Goal: Transaction & Acquisition: Purchase product/service

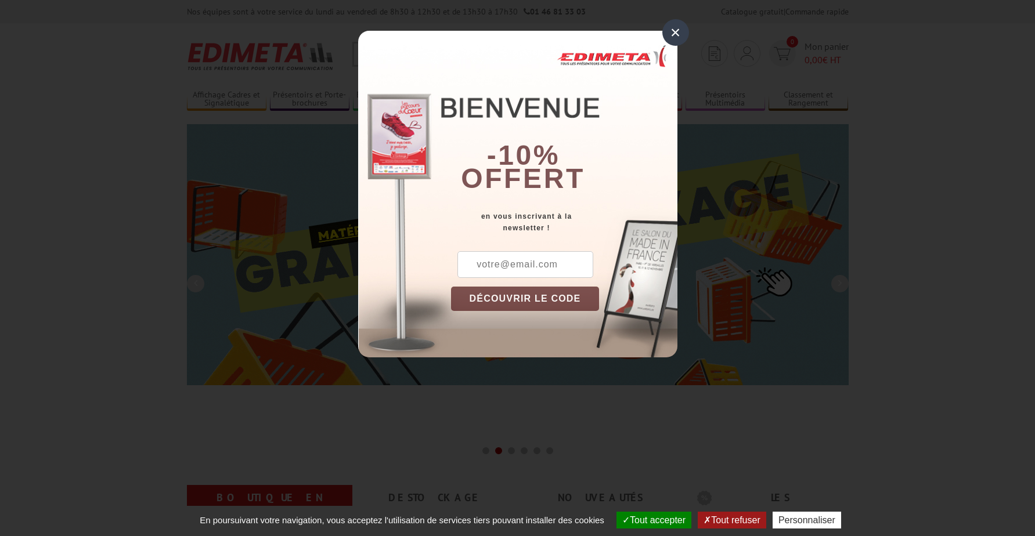
click at [674, 34] on div "×" at bounding box center [675, 32] width 27 height 27
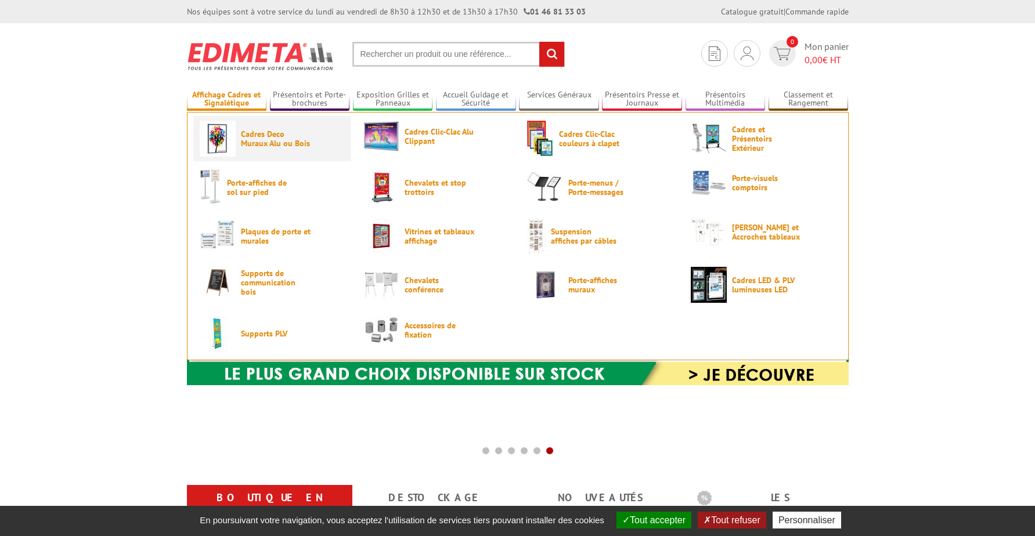
click at [256, 140] on span "Cadres Deco Muraux Alu ou Bois" at bounding box center [276, 138] width 70 height 19
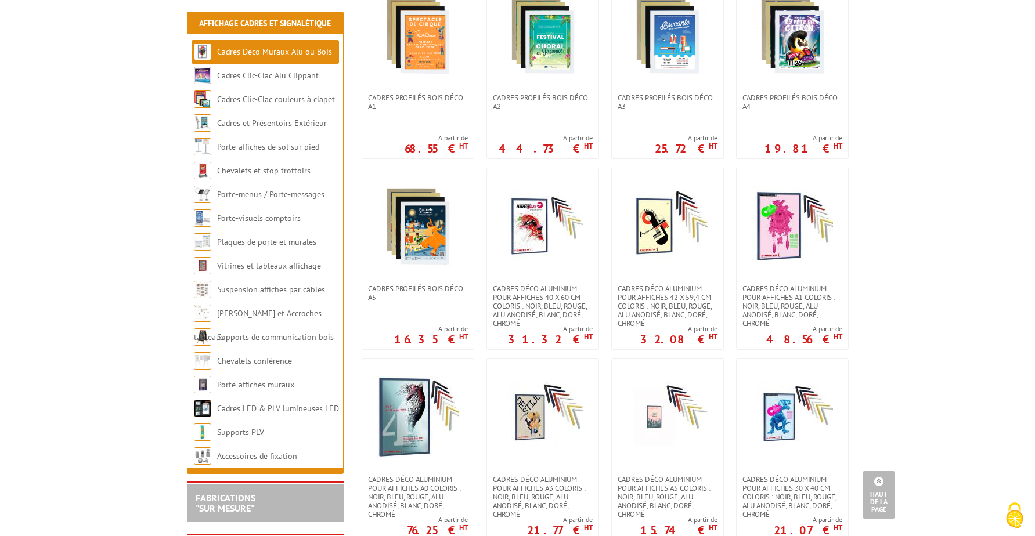
scroll to position [690, 0]
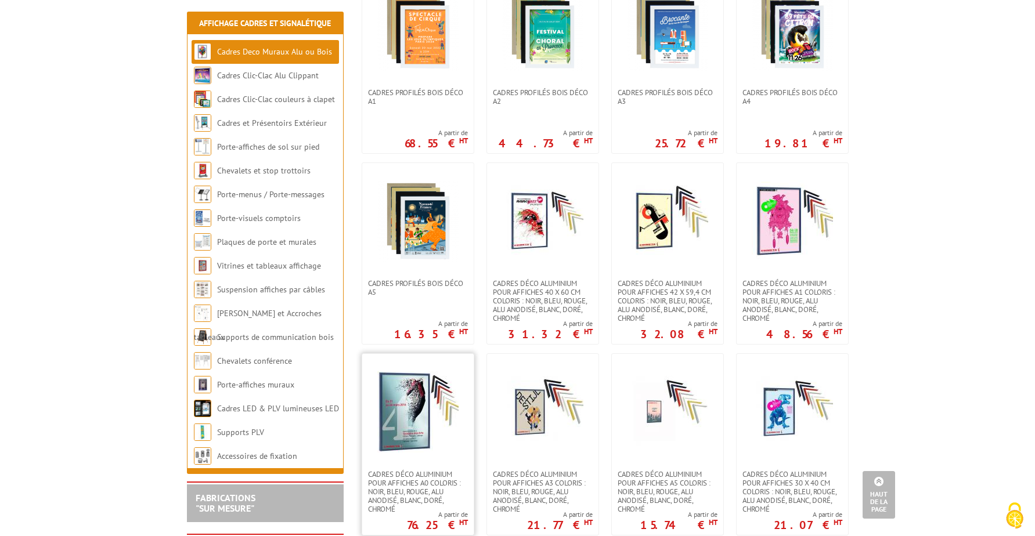
click at [407, 401] on img at bounding box center [417, 411] width 81 height 81
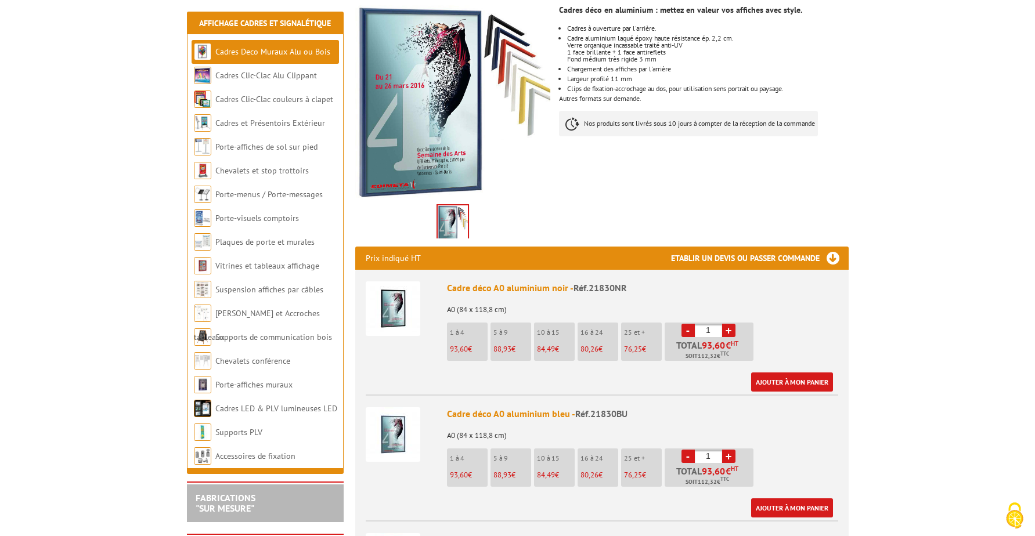
scroll to position [222, 0]
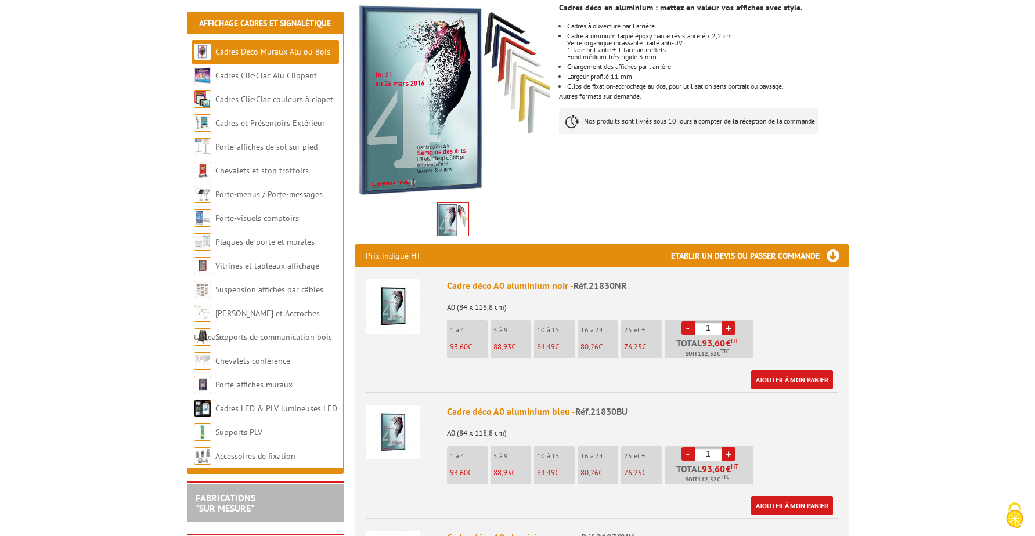
click at [637, 342] on span "76,25" at bounding box center [633, 347] width 18 height 10
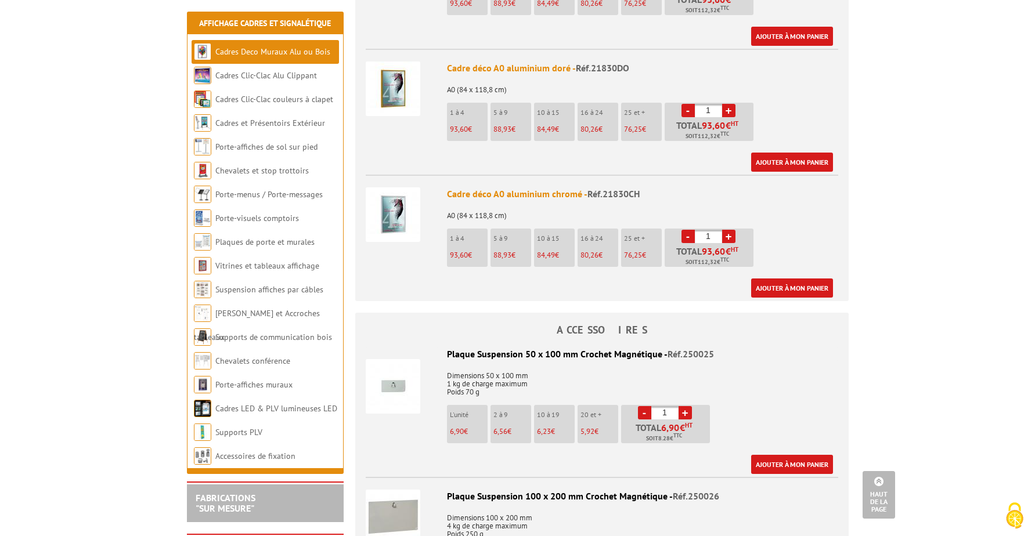
scroll to position [1066, 0]
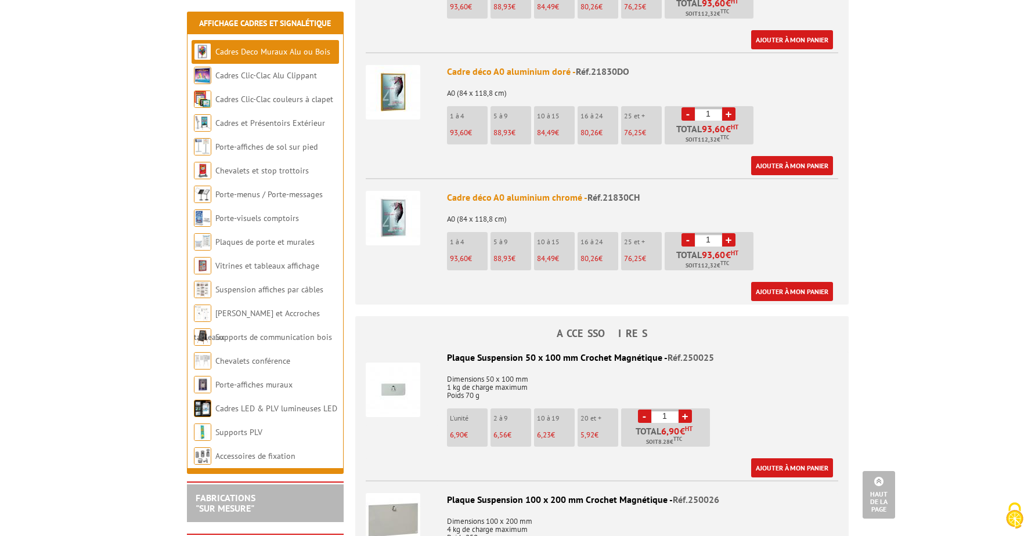
click at [507, 234] on li "5 à 9 88,93 €" at bounding box center [510, 251] width 41 height 38
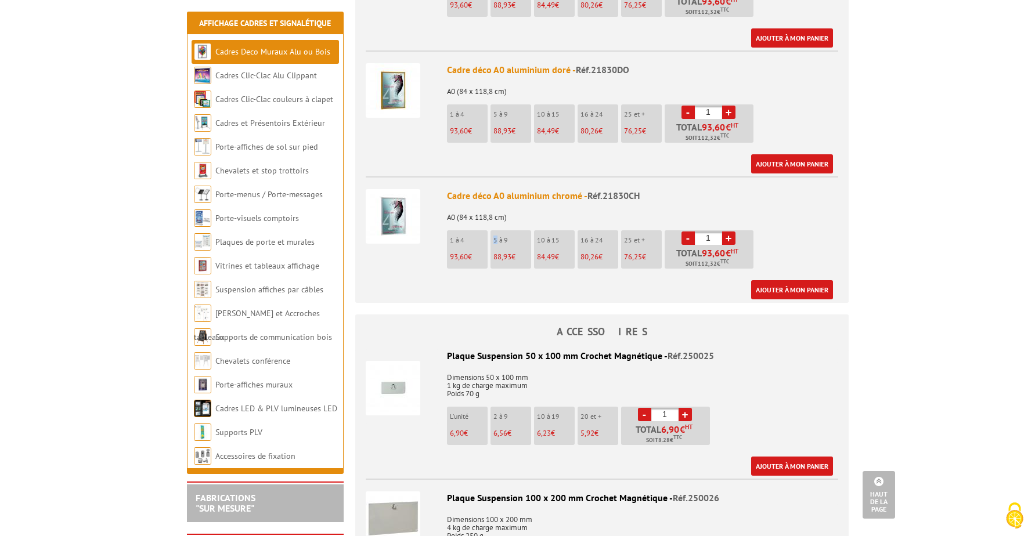
scroll to position [1068, 0]
click at [516, 231] on li "5 à 9 88,93 €" at bounding box center [510, 249] width 41 height 38
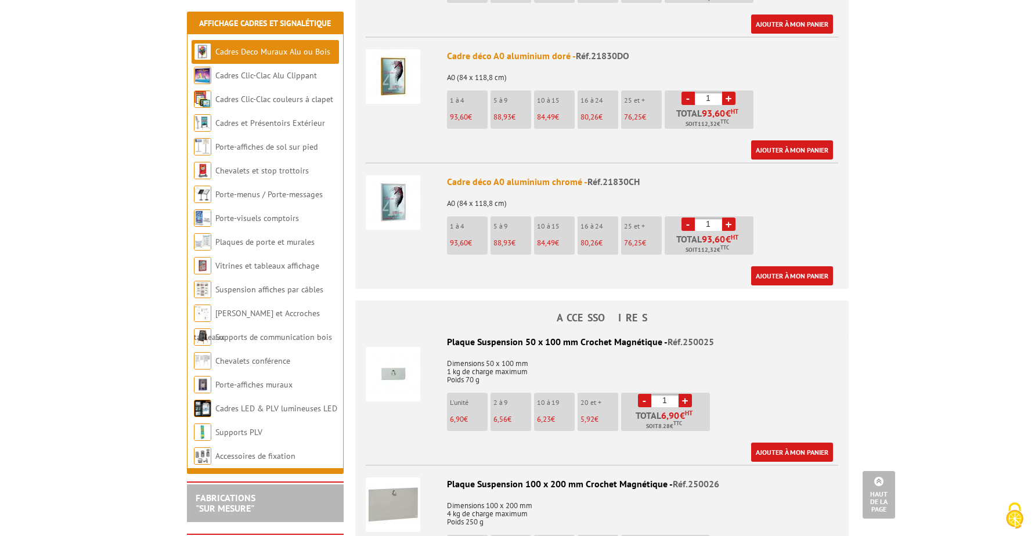
scroll to position [1078, 0]
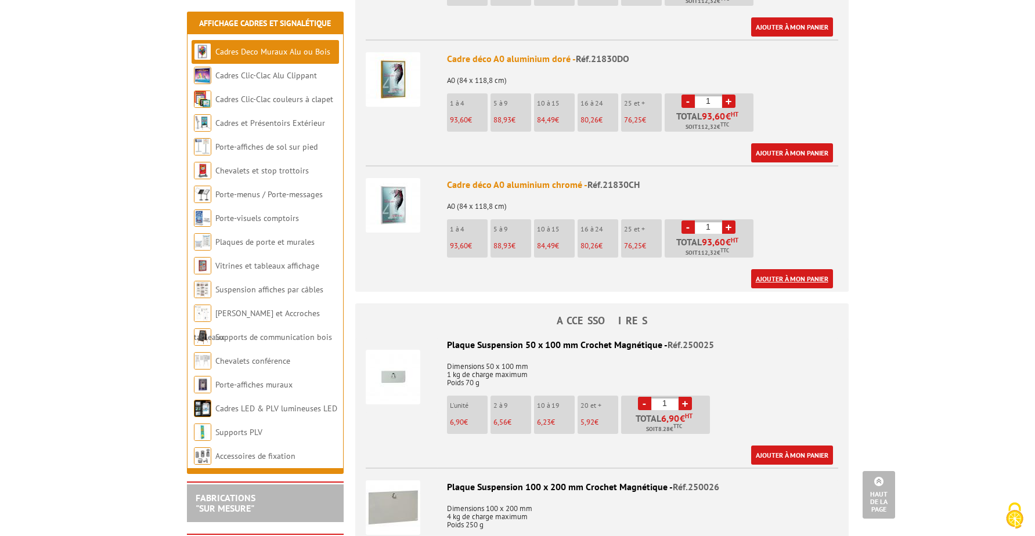
click at [793, 269] on link "Ajouter à mon panier" at bounding box center [792, 278] width 82 height 19
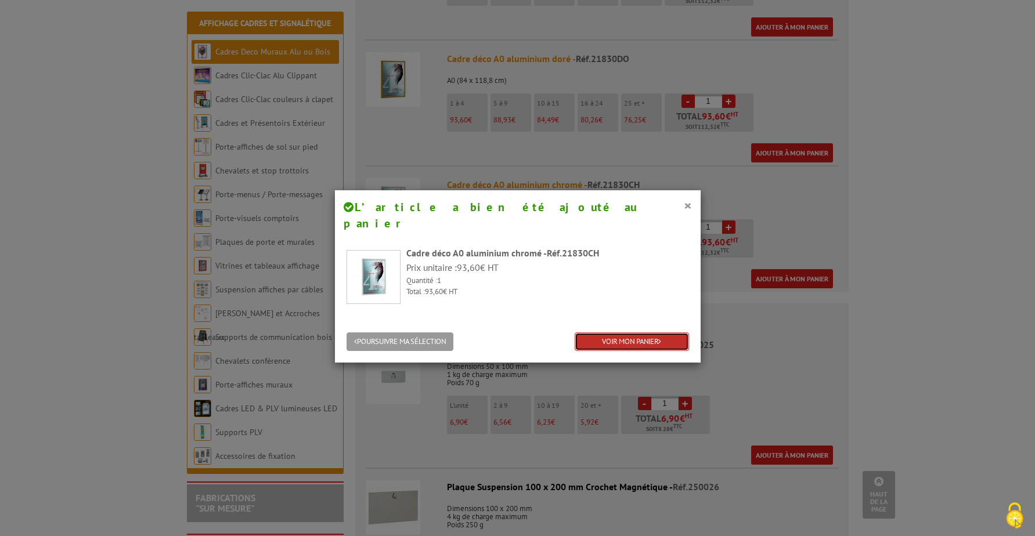
click at [661, 338] on icon at bounding box center [659, 342] width 3 height 8
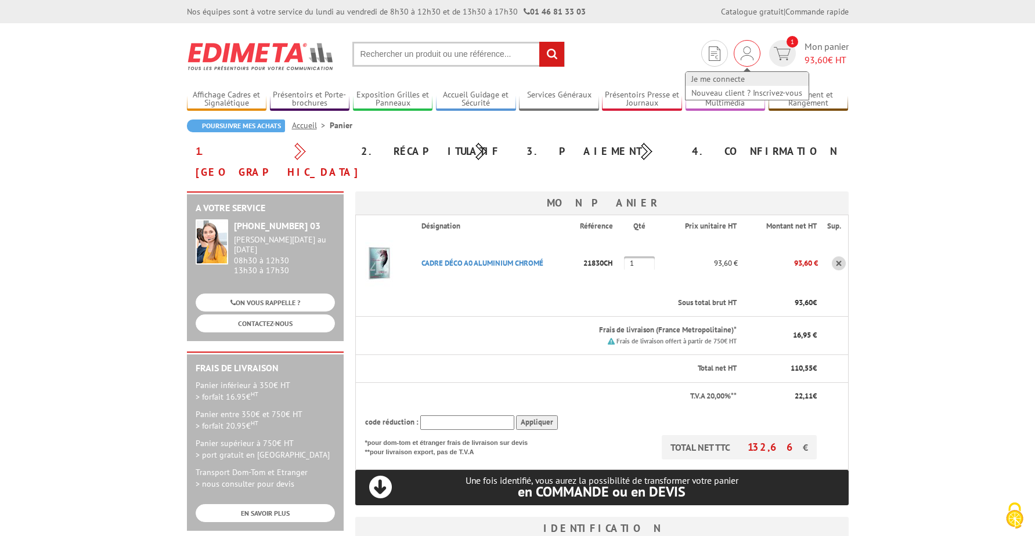
click at [730, 76] on link "Je me connecte" at bounding box center [746, 79] width 123 height 14
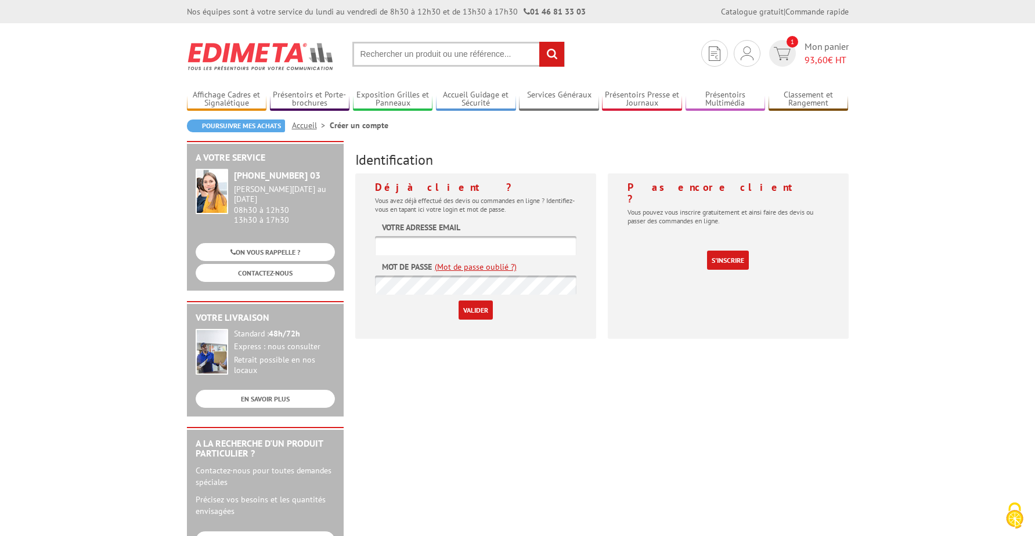
click at [557, 249] on input "text" at bounding box center [475, 245] width 201 height 19
click at [730, 251] on link "S'inscrire" at bounding box center [728, 260] width 42 height 19
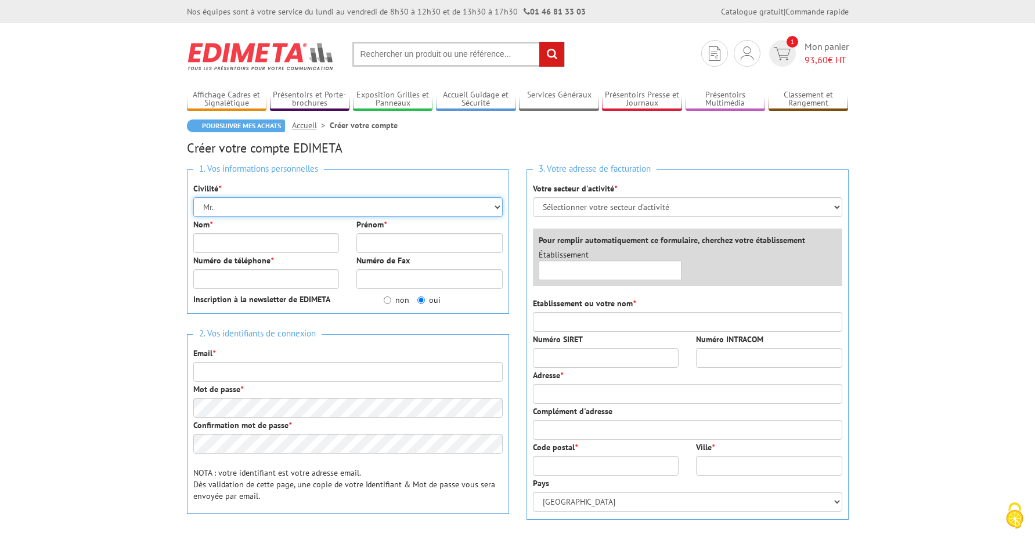
click at [496, 208] on select "Mr. Mme. Mlle." at bounding box center [347, 207] width 309 height 20
select select "Mme."
click at [193, 197] on select "Mr. Mme. Mlle." at bounding box center [347, 207] width 309 height 20
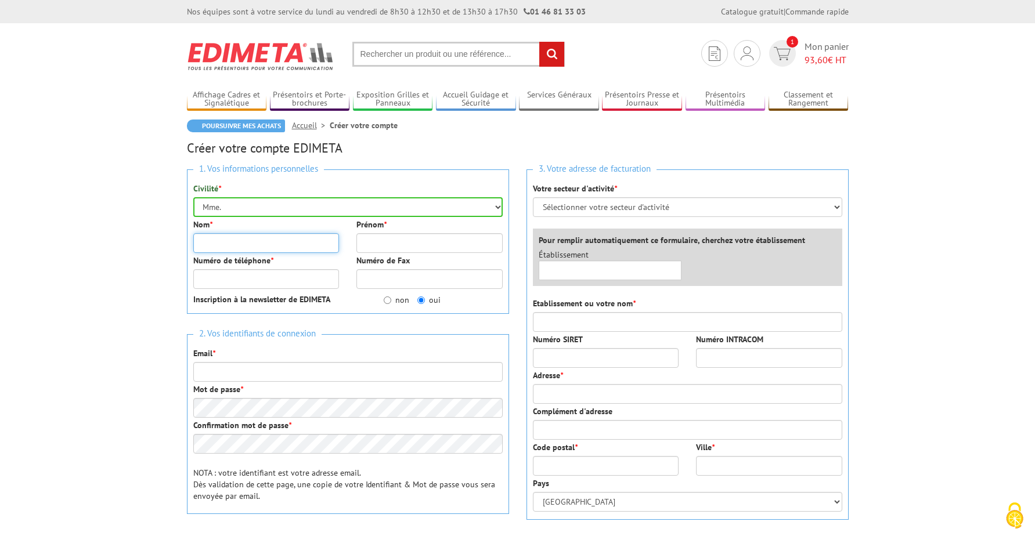
click at [240, 249] on input "Nom *" at bounding box center [266, 243] width 146 height 20
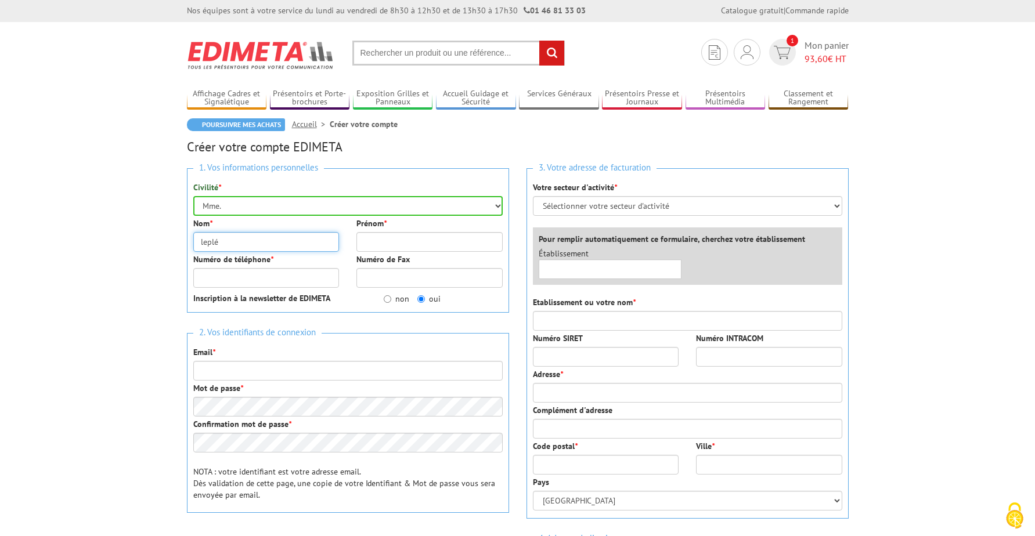
type input "leplé"
click at [471, 244] on input "Prénom *" at bounding box center [429, 242] width 146 height 20
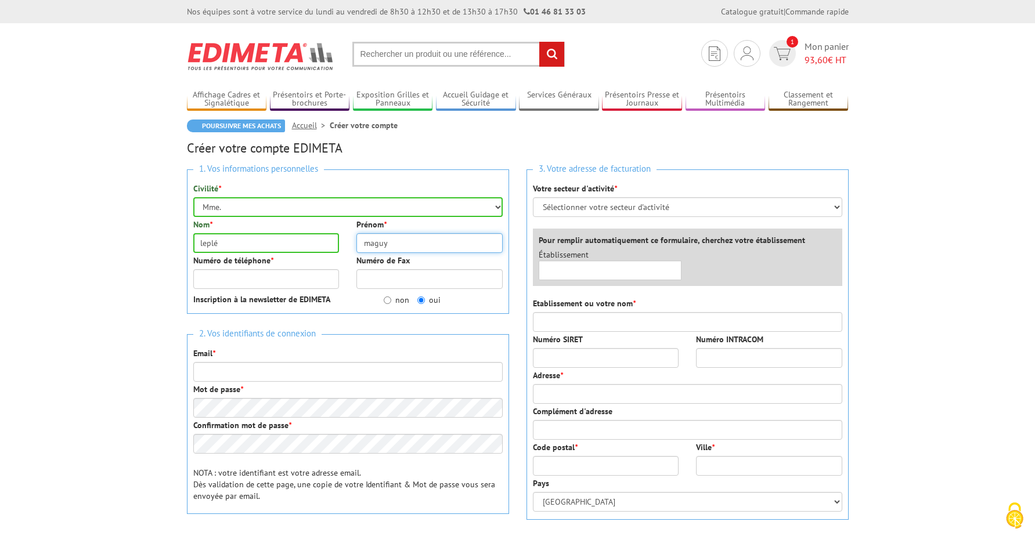
type input "maguy"
click at [318, 278] on input "Numéro de téléphone *" at bounding box center [266, 279] width 146 height 20
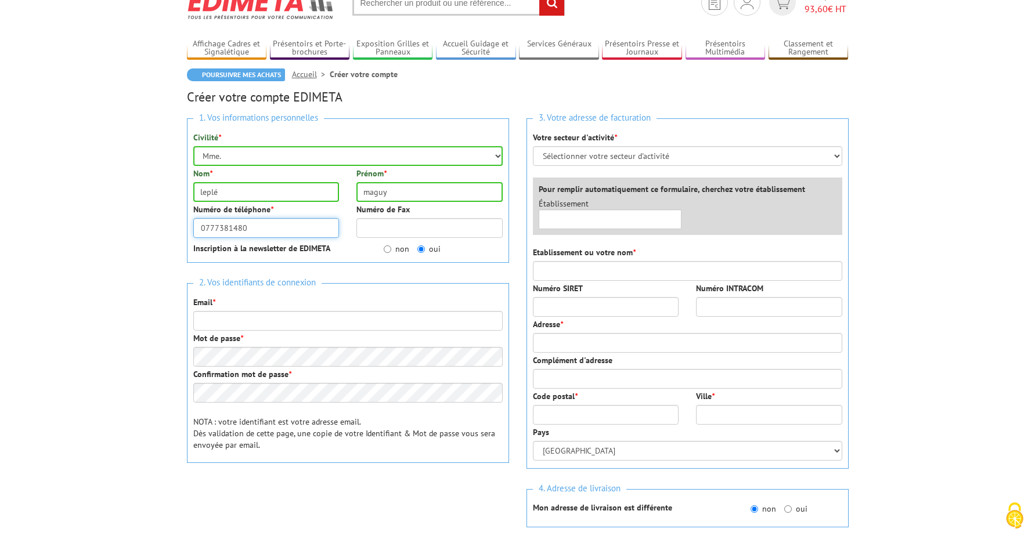
scroll to position [52, 0]
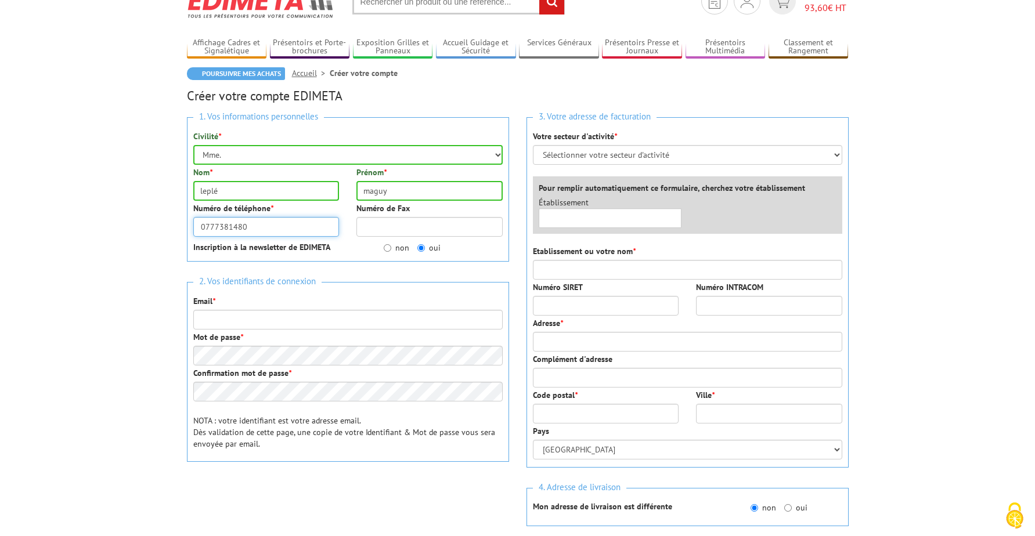
type input "0777381480"
click at [402, 322] on input "Email *" at bounding box center [347, 320] width 309 height 20
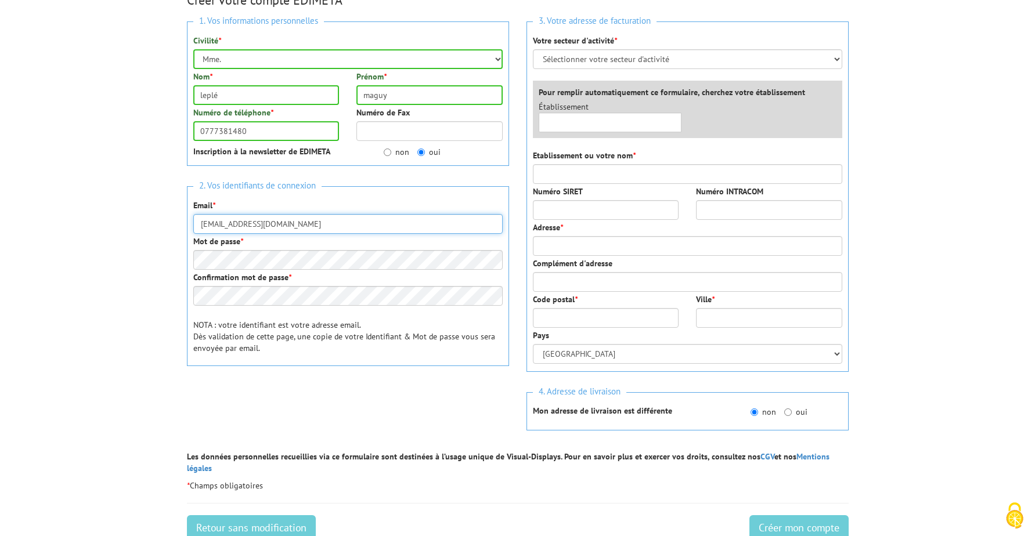
scroll to position [149, 0]
type input "leple.michel@neuf.fr"
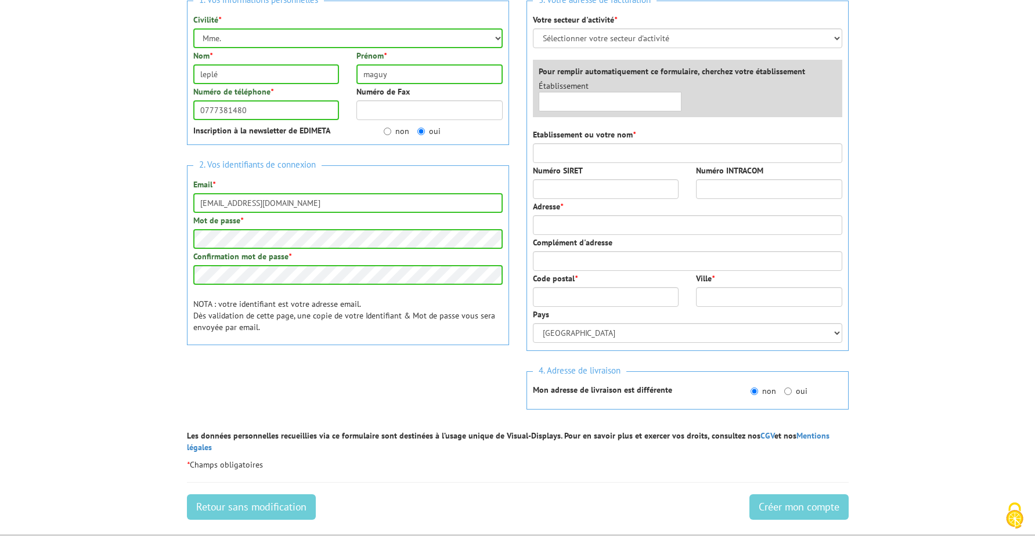
scroll to position [165, 0]
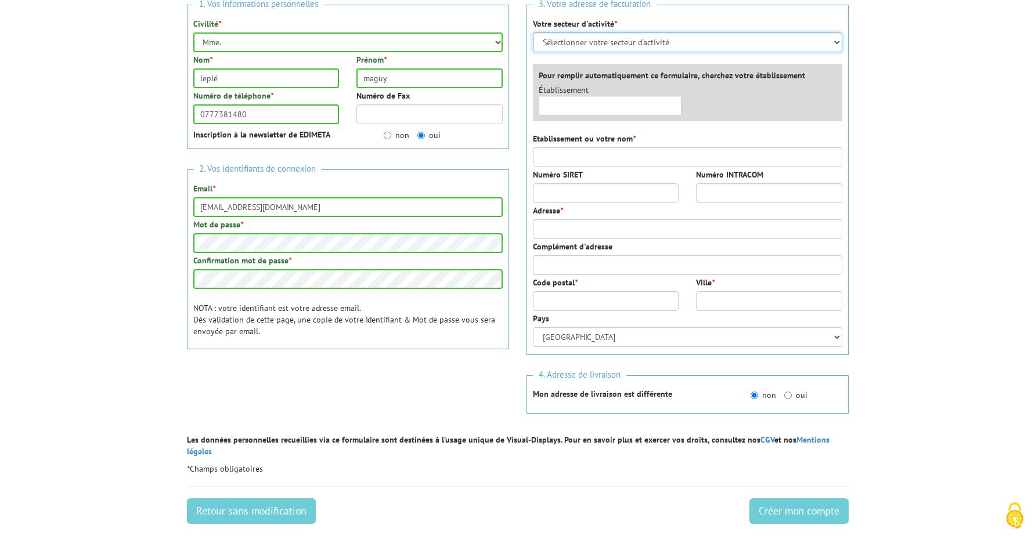
click at [836, 44] on select "Sélectionner votre secteur d'activité Administrations et collectivités Magasins…" at bounding box center [687, 43] width 309 height 20
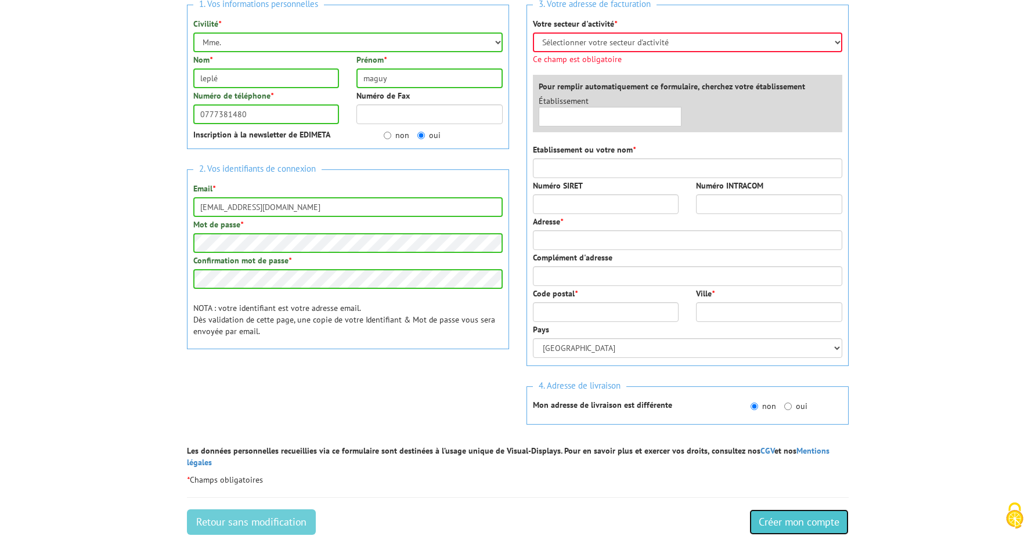
click at [803, 514] on input "Créer mon compte" at bounding box center [798, 523] width 99 height 26
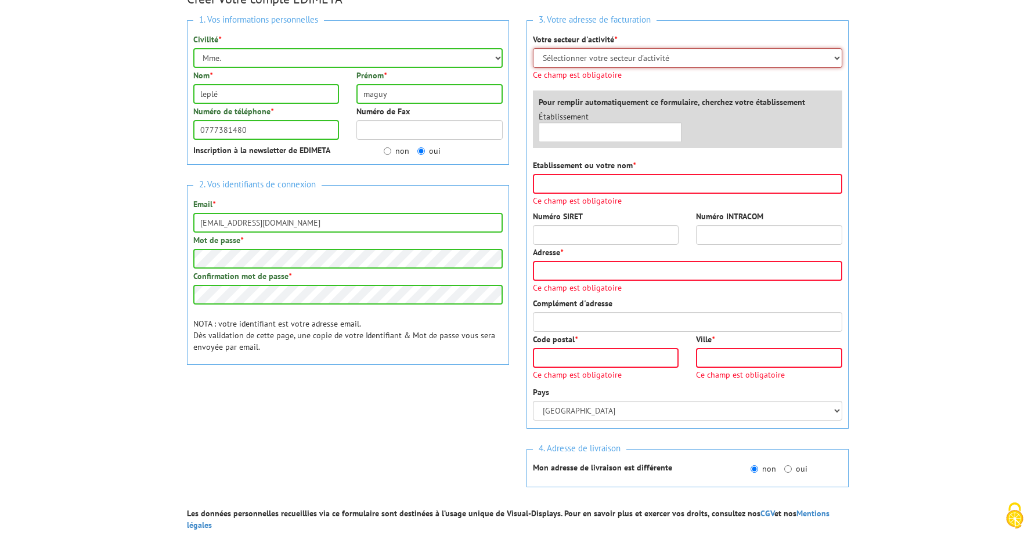
click at [837, 58] on select "Sélectionner votre secteur d'activité Administrations et collectivités Magasins…" at bounding box center [687, 58] width 309 height 20
select select "878"
click at [533, 48] on select "Sélectionner votre secteur d'activité Administrations et collectivités Magasins…" at bounding box center [687, 58] width 309 height 20
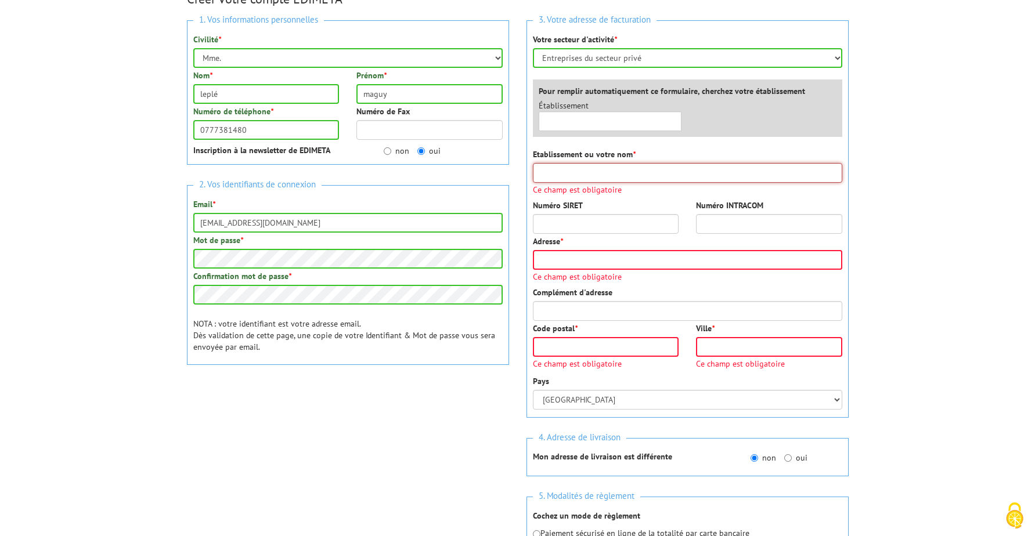
click at [639, 182] on input "Etablissement ou votre nom *" at bounding box center [687, 173] width 309 height 20
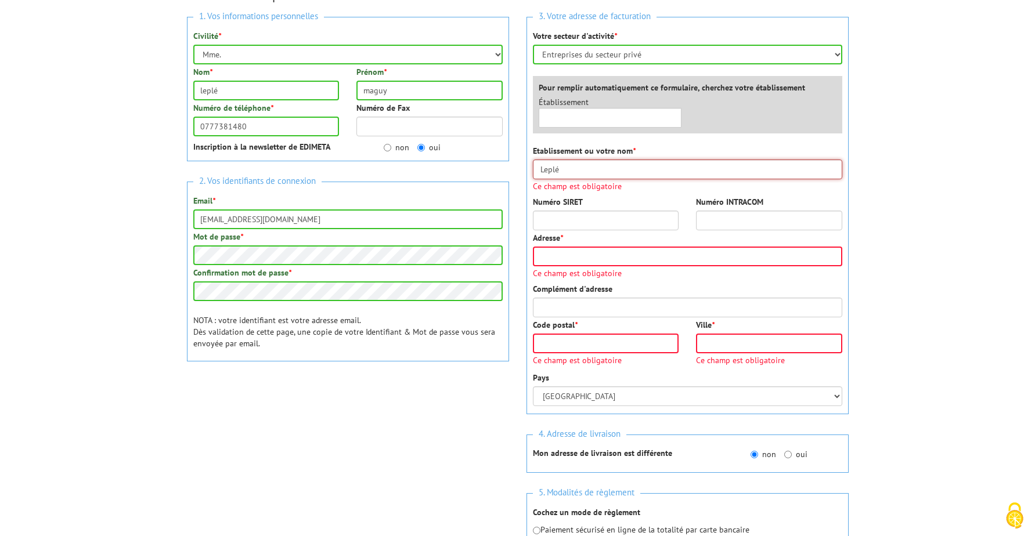
type input "Leplé"
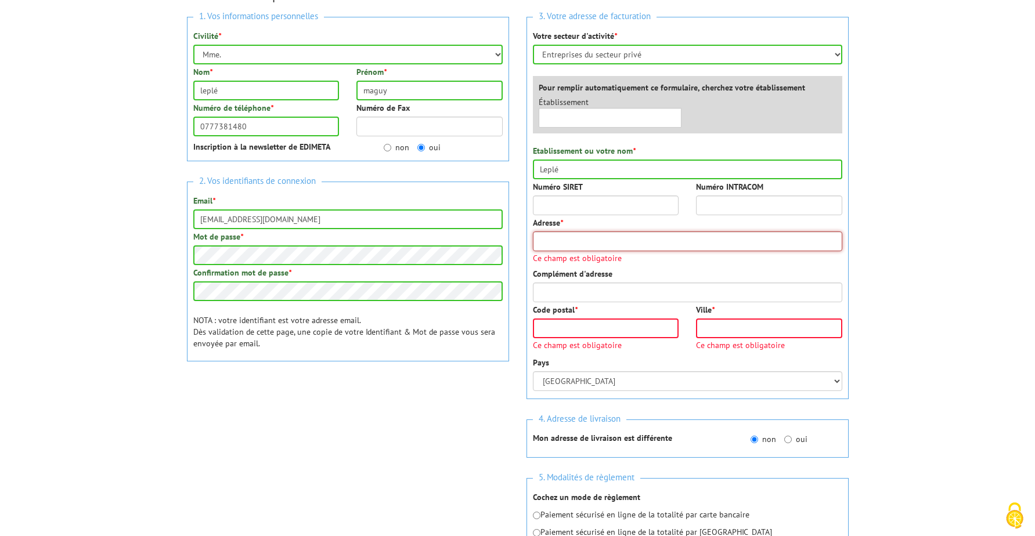
click at [628, 257] on div "Adresse * Ce champ est obligatoire" at bounding box center [687, 239] width 309 height 45
type input "[STREET_ADDRESS]"
click at [625, 324] on div "Code postal * Ce champ est obligatoire" at bounding box center [606, 329] width 164 height 51
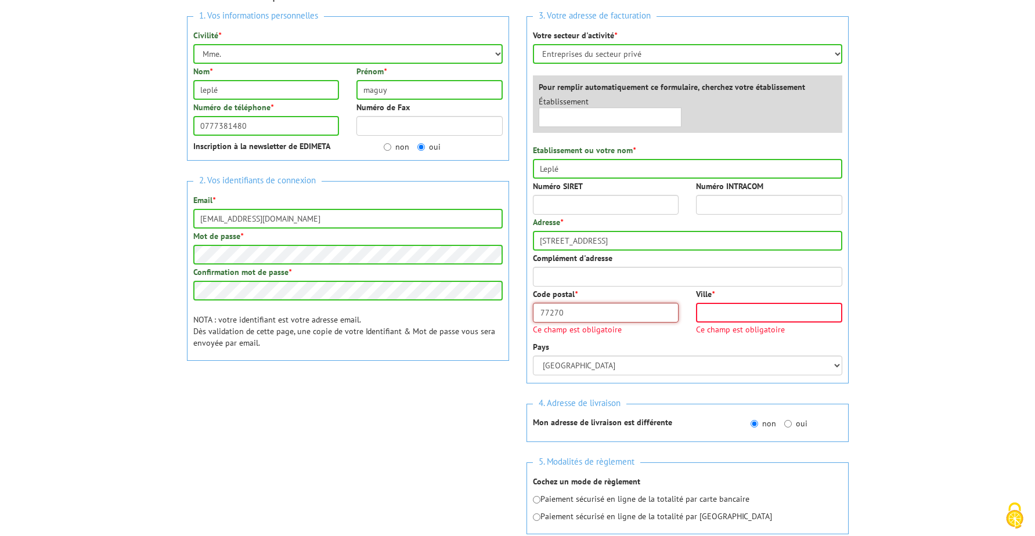
type input "77270"
click at [717, 314] on input "Ville *" at bounding box center [769, 313] width 146 height 20
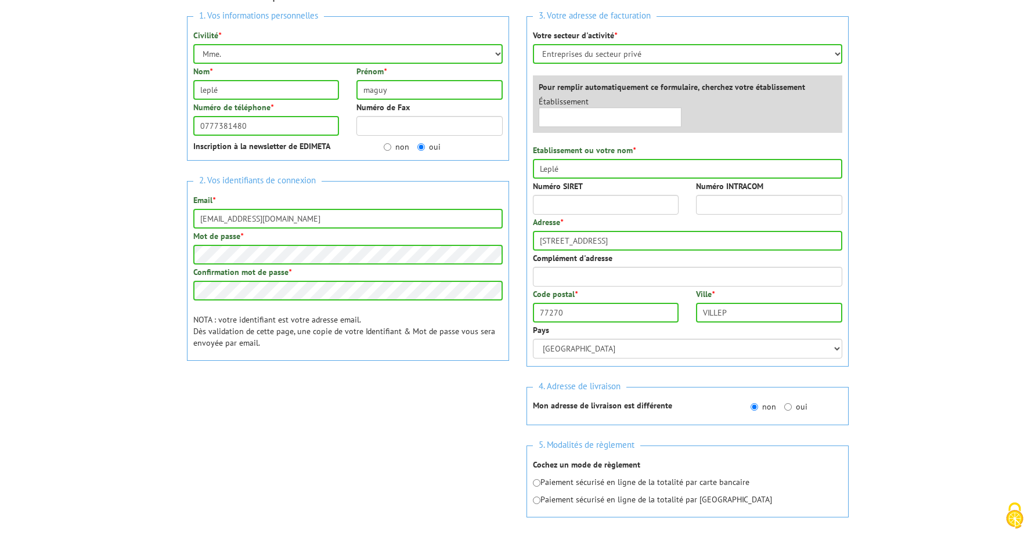
scroll to position [146, 0]
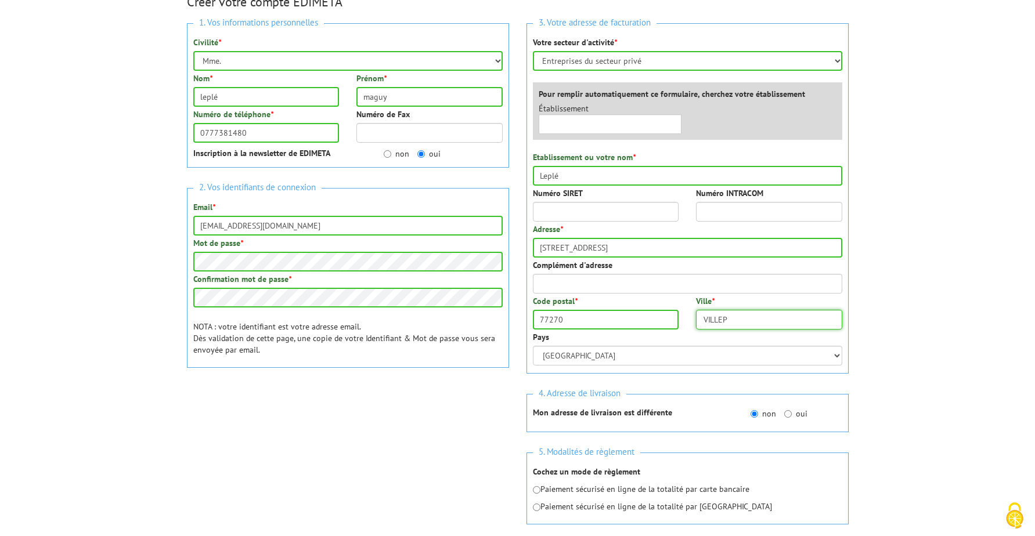
click at [727, 319] on input "VILLEP" at bounding box center [769, 320] width 146 height 20
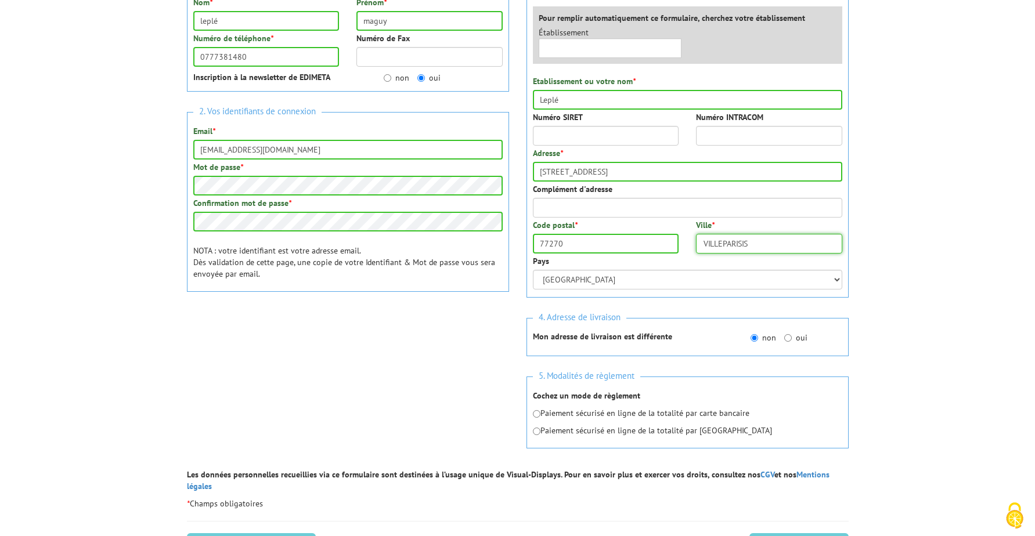
scroll to position [237, 0]
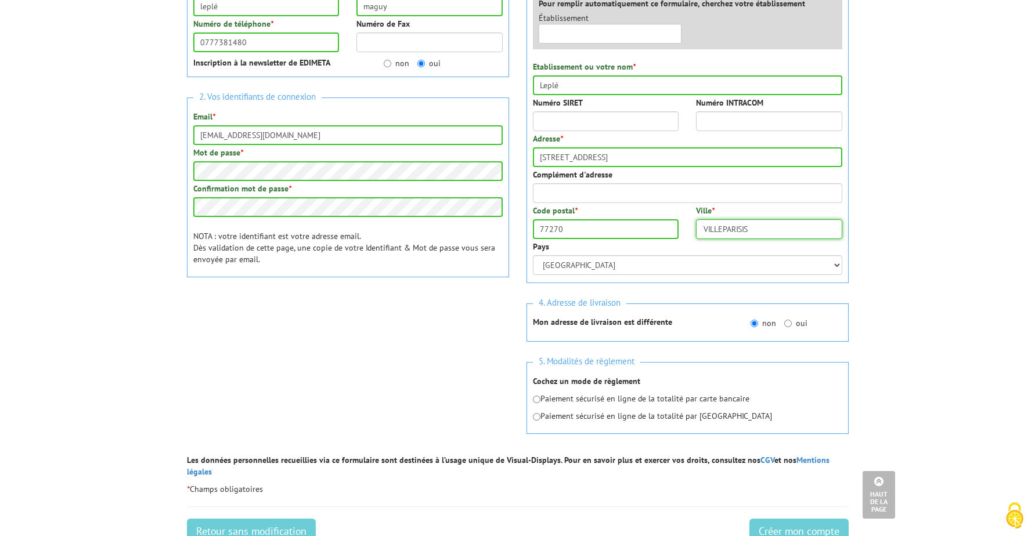
type input "VILLEPARISIS"
click at [537, 399] on input "radio" at bounding box center [537, 400] width 8 height 8
radio input "true"
click at [797, 521] on input "Créer mon compte" at bounding box center [798, 532] width 99 height 26
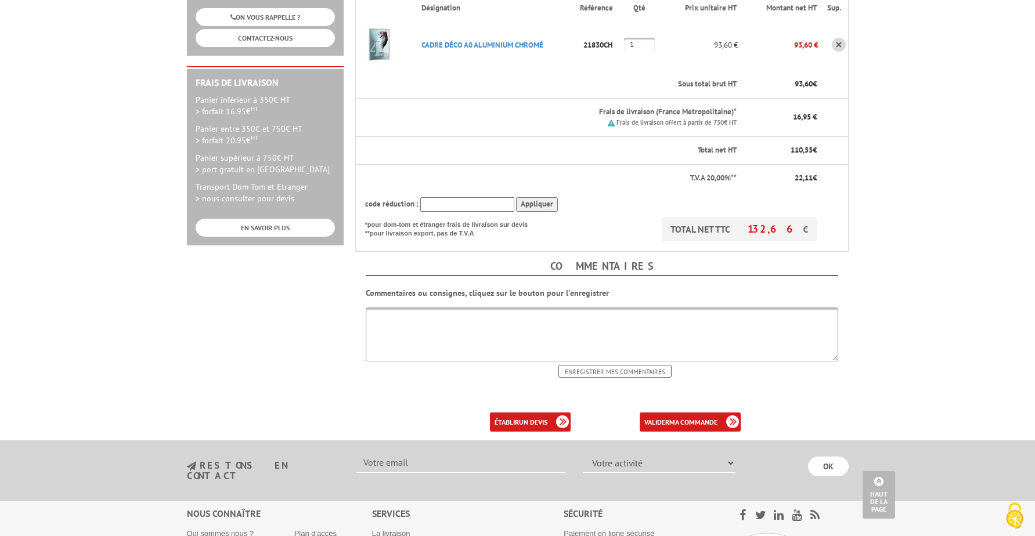
scroll to position [287, 0]
click at [482, 199] on input "text" at bounding box center [467, 206] width 94 height 15
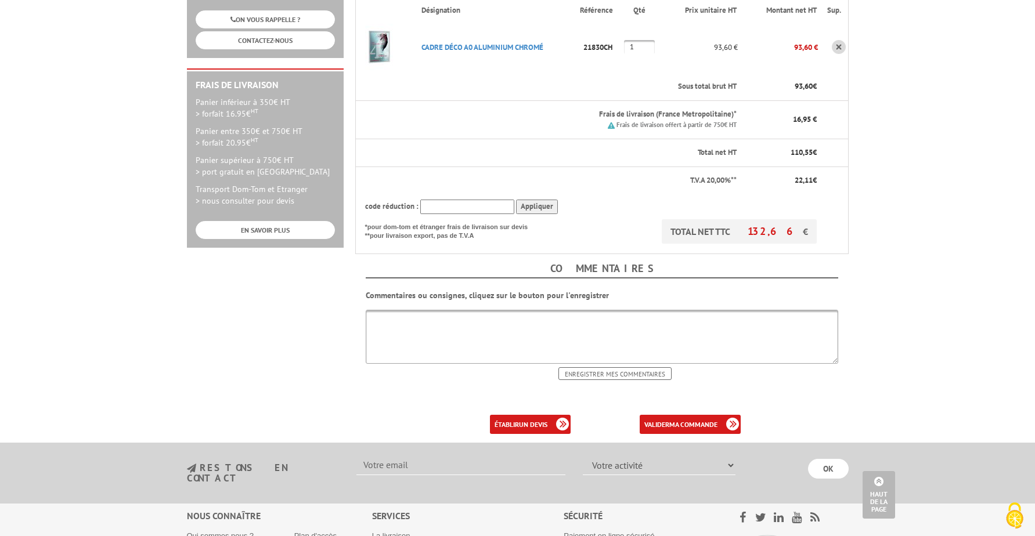
scroll to position [284, 0]
type input "NEW10"
click at [536, 199] on input "Appliquer" at bounding box center [537, 206] width 42 height 15
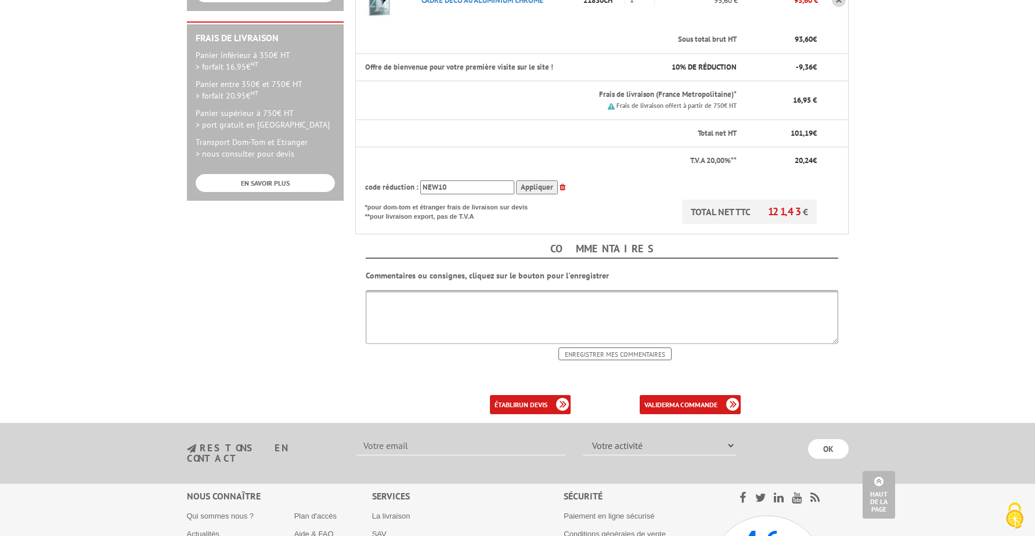
scroll to position [332, 0]
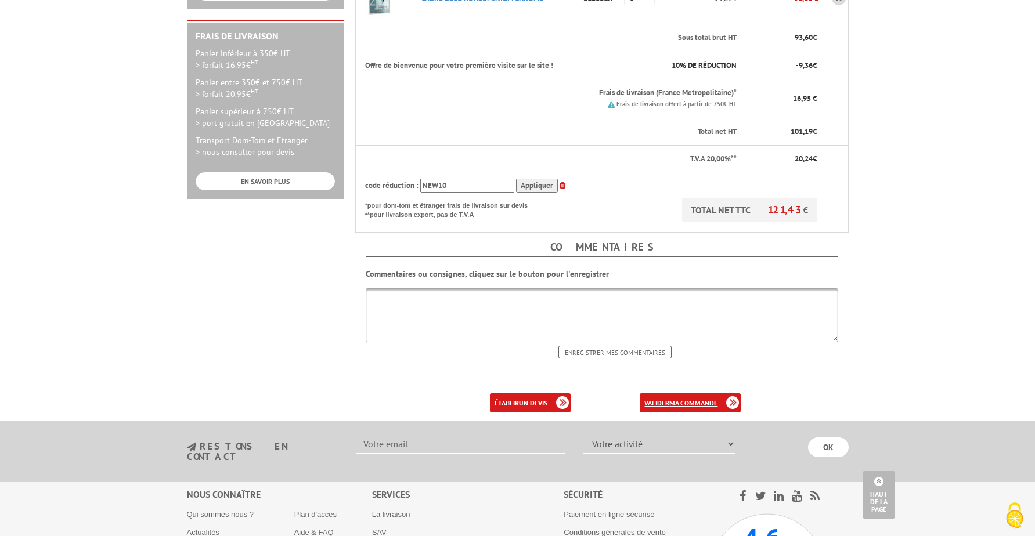
click at [684, 399] on b "ma commande" at bounding box center [693, 403] width 48 height 9
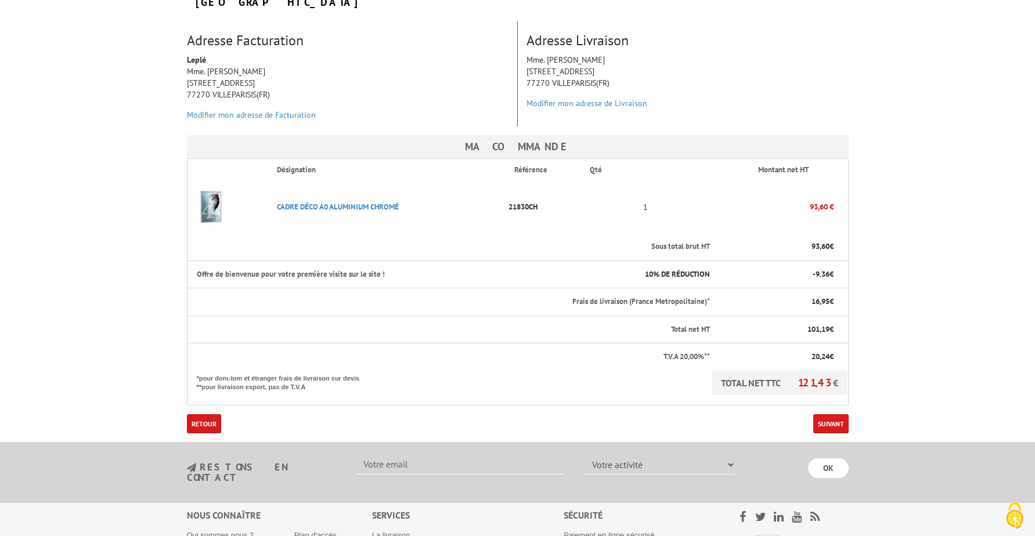
scroll to position [172, 0]
click at [829, 413] on link "Suivant" at bounding box center [830, 422] width 35 height 19
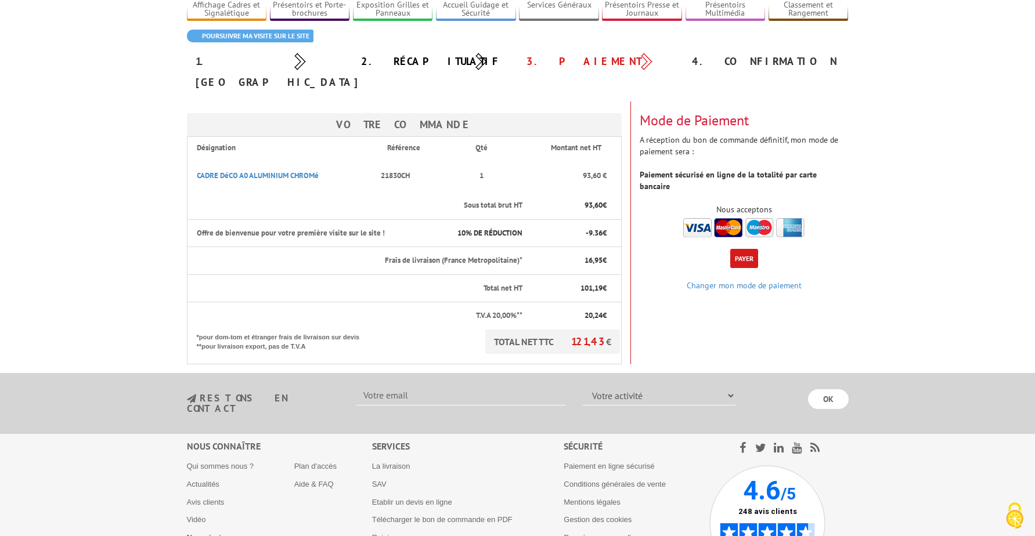
scroll to position [92, 0]
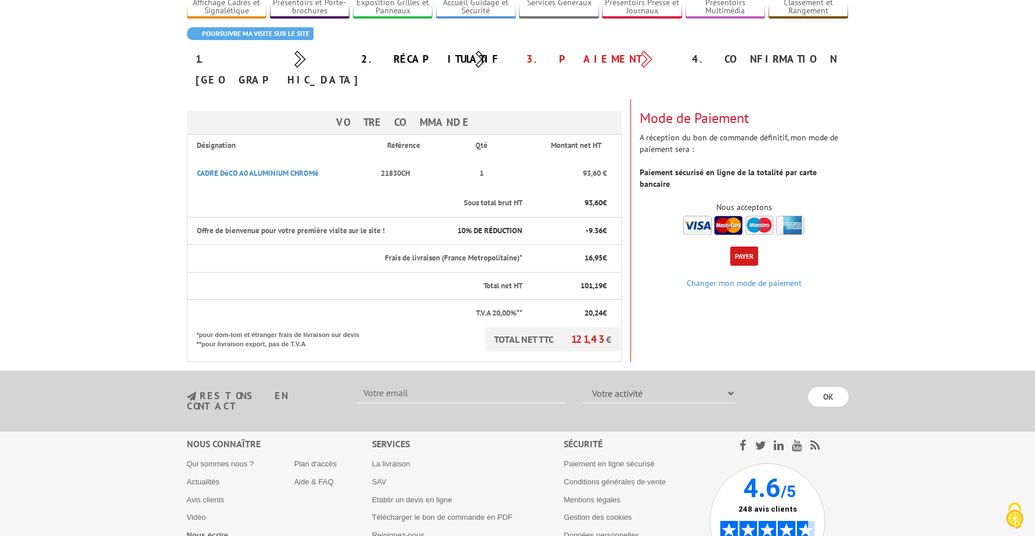
click at [745, 247] on button "Payer" at bounding box center [744, 256] width 28 height 19
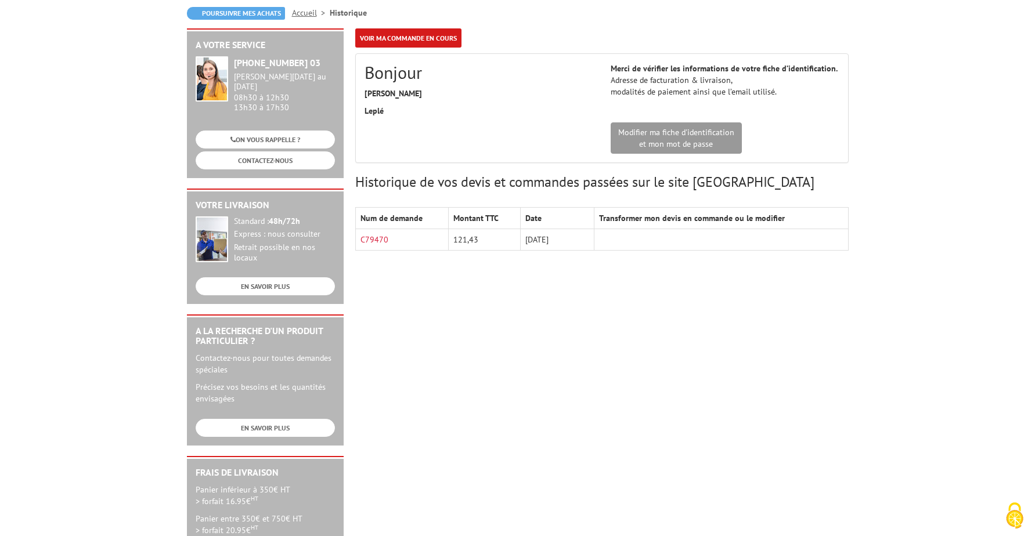
scroll to position [114, 0]
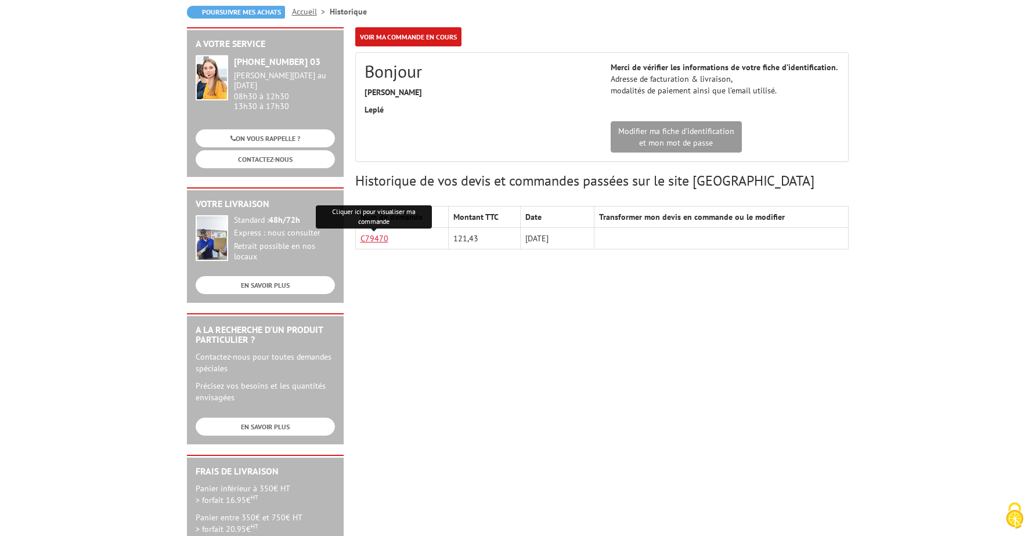
click at [380, 238] on link "C79470" at bounding box center [374, 238] width 28 height 10
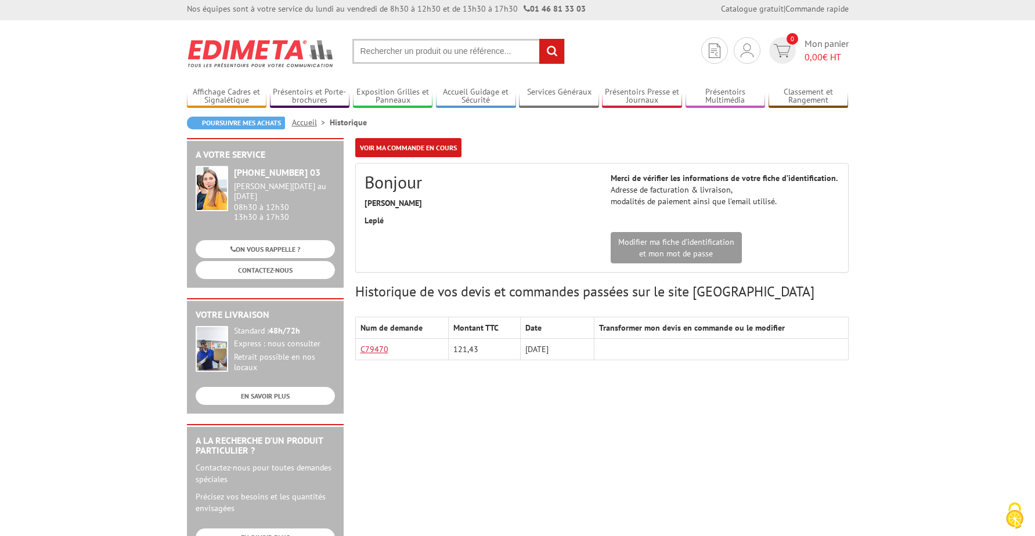
scroll to position [0, 0]
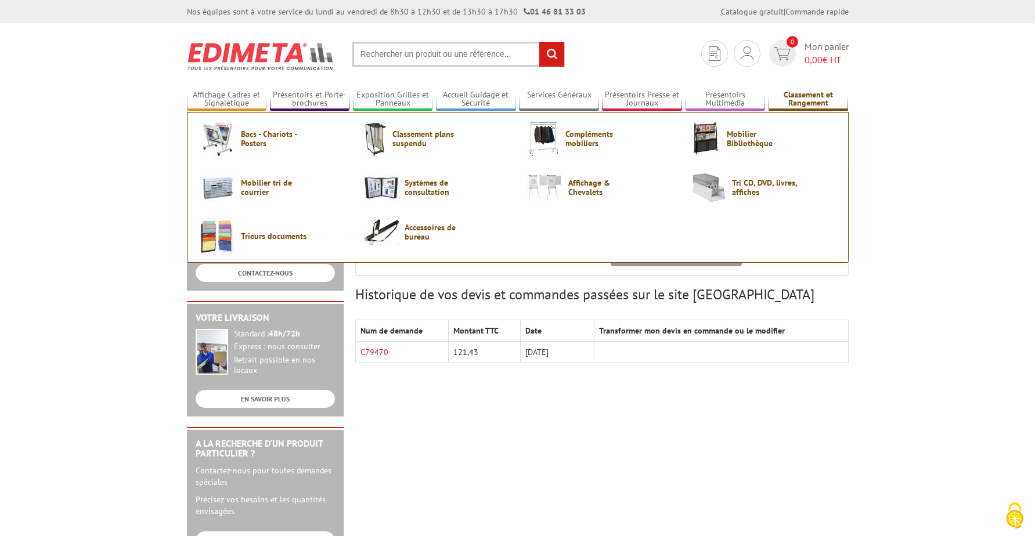
click at [796, 93] on link "Classement et Rangement" at bounding box center [808, 99] width 80 height 19
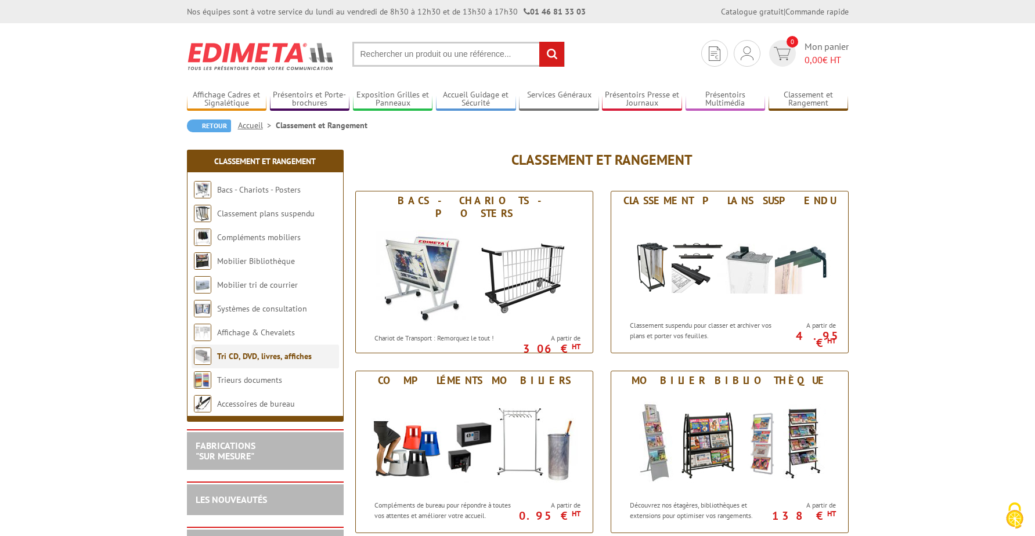
click at [268, 355] on link "Tri CD, DVD, livres, affiches" at bounding box center [264, 356] width 95 height 10
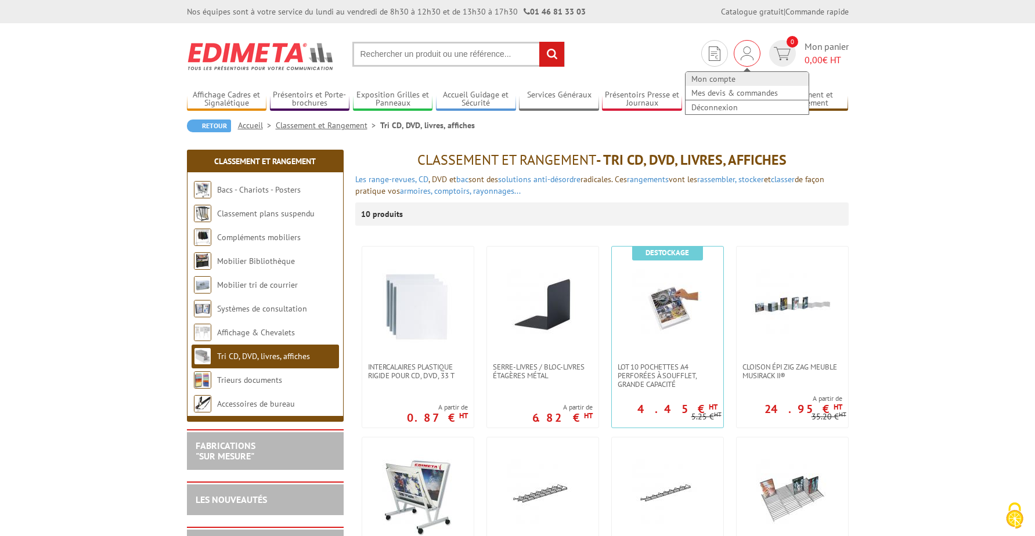
click at [718, 78] on link "Mon compte" at bounding box center [746, 79] width 123 height 14
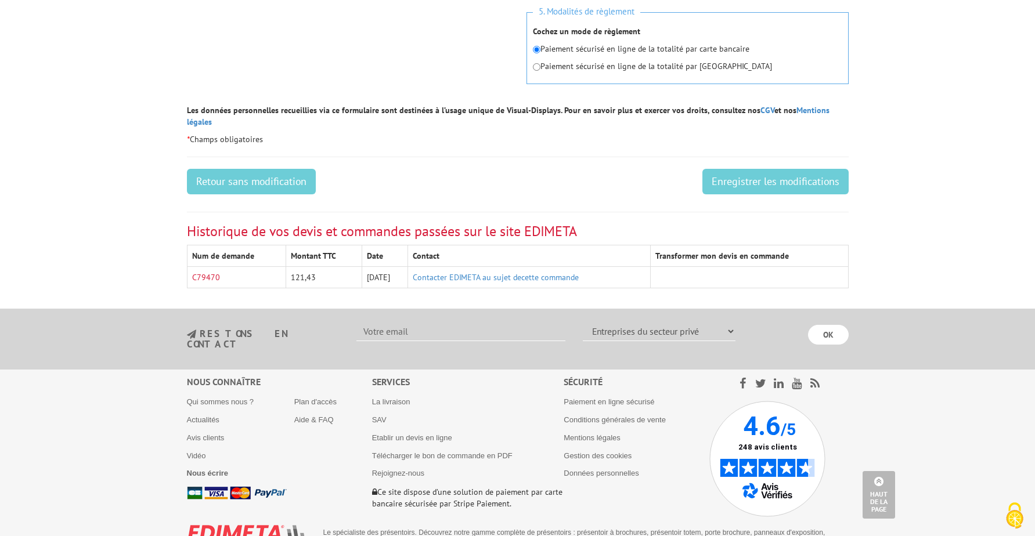
scroll to position [590, 0]
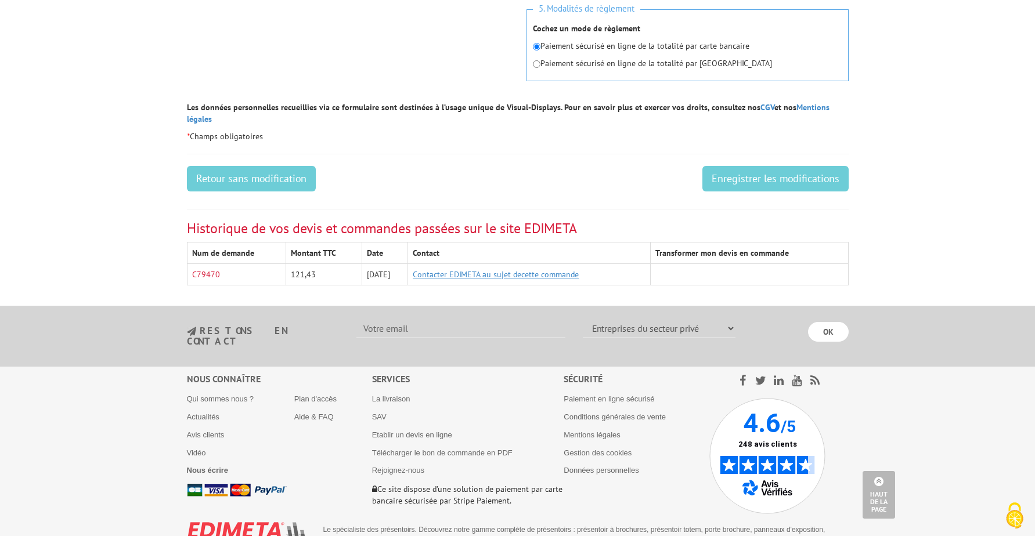
click at [547, 269] on link "Contacter EDIMETA au sujet decette commande" at bounding box center [496, 274] width 166 height 10
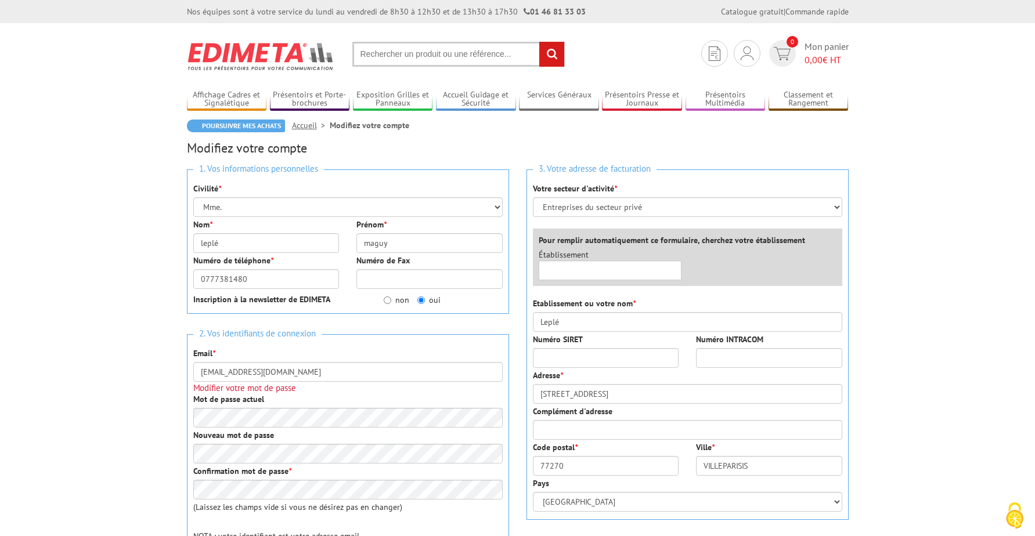
scroll to position [1, 0]
click at [719, 106] on link "Déconnexion" at bounding box center [746, 107] width 123 height 14
